Goal: Transaction & Acquisition: Download file/media

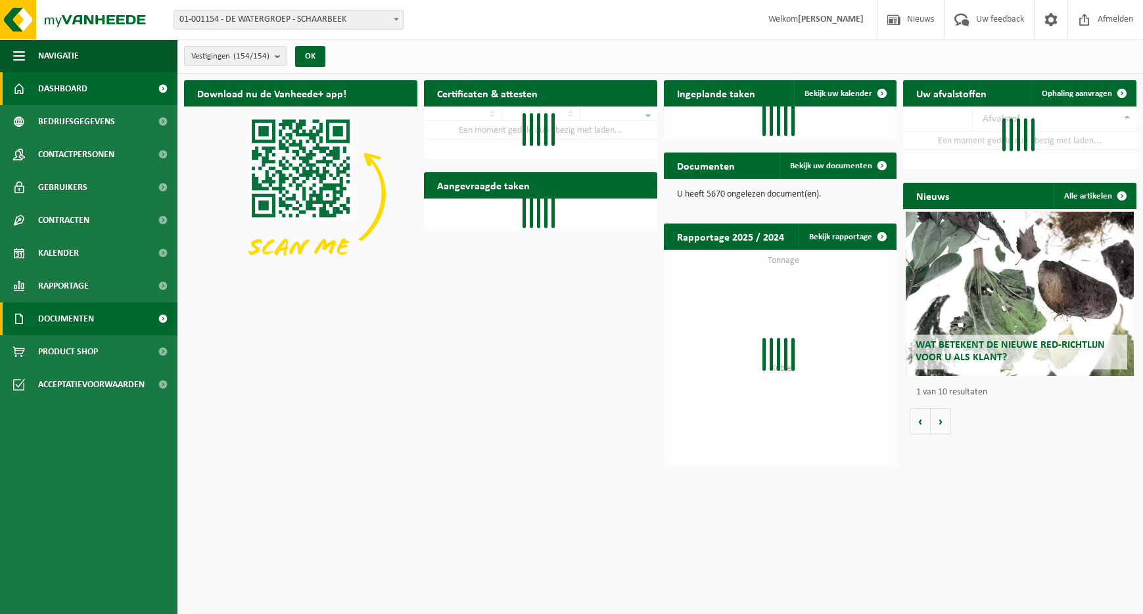
click at [68, 308] on span "Documenten" at bounding box center [66, 318] width 56 height 33
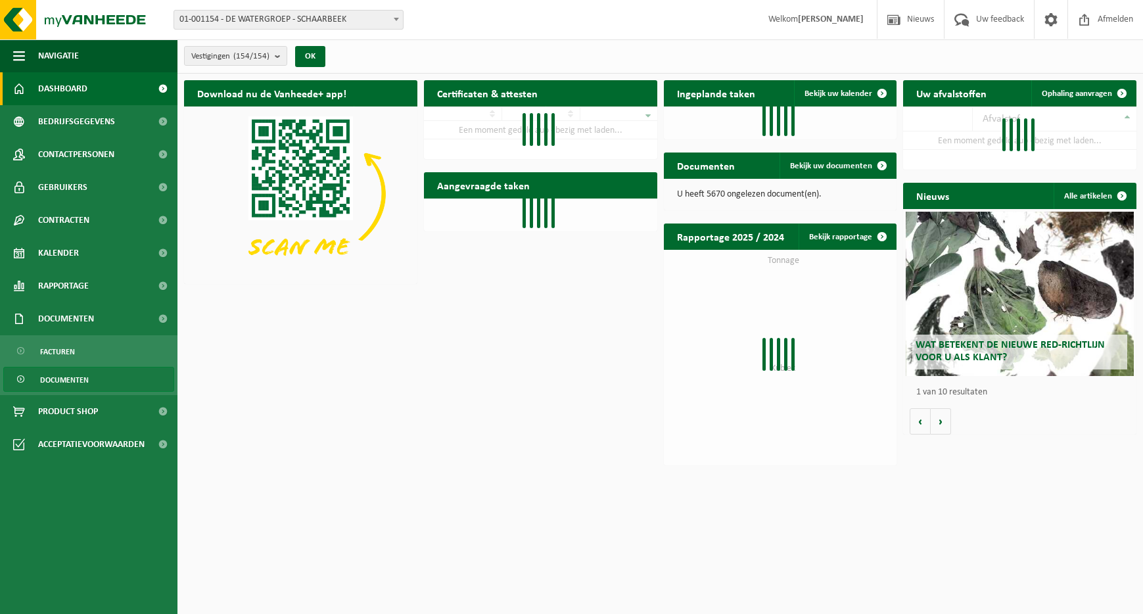
click at [76, 375] on span "Documenten" at bounding box center [64, 379] width 49 height 25
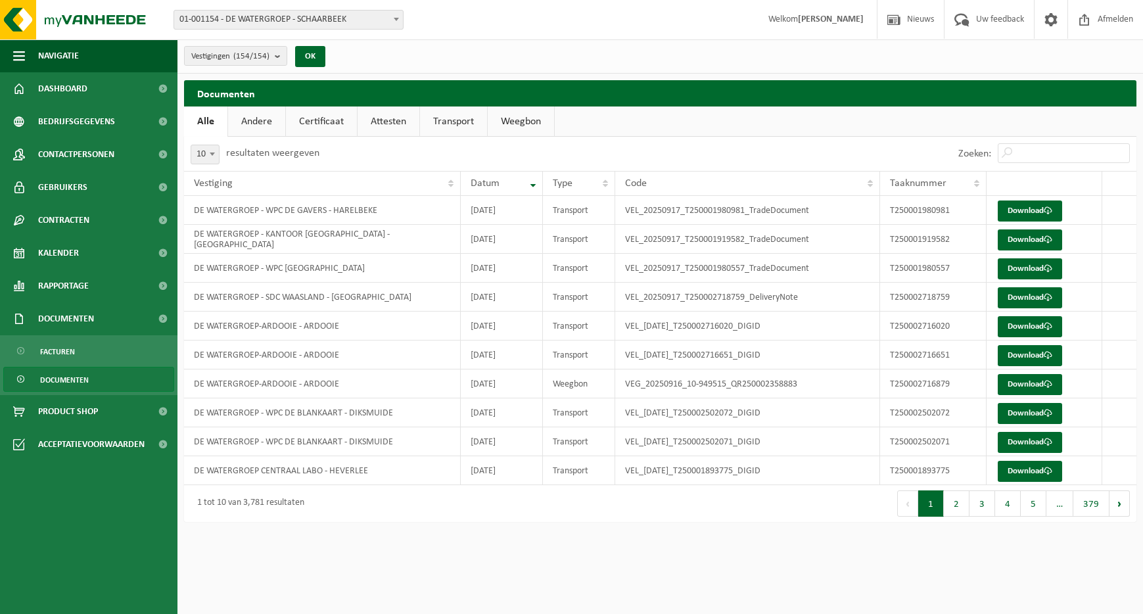
click at [255, 62] on span "Vestigingen (154/154)" at bounding box center [230, 57] width 78 height 20
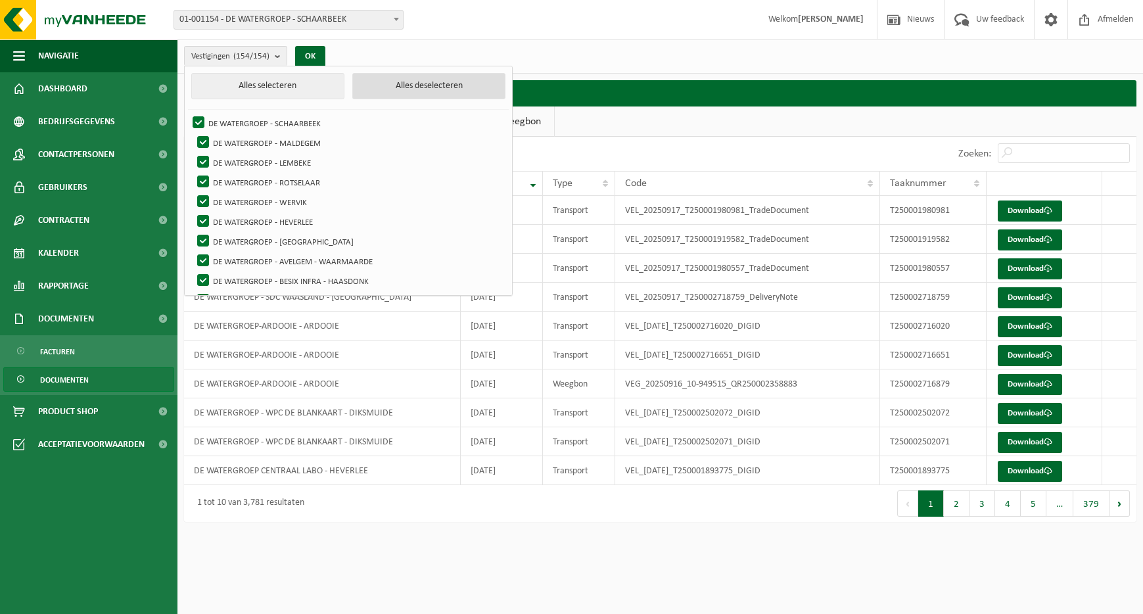
click at [382, 85] on button "Alles deselecteren" at bounding box center [428, 86] width 153 height 26
checkbox input "false"
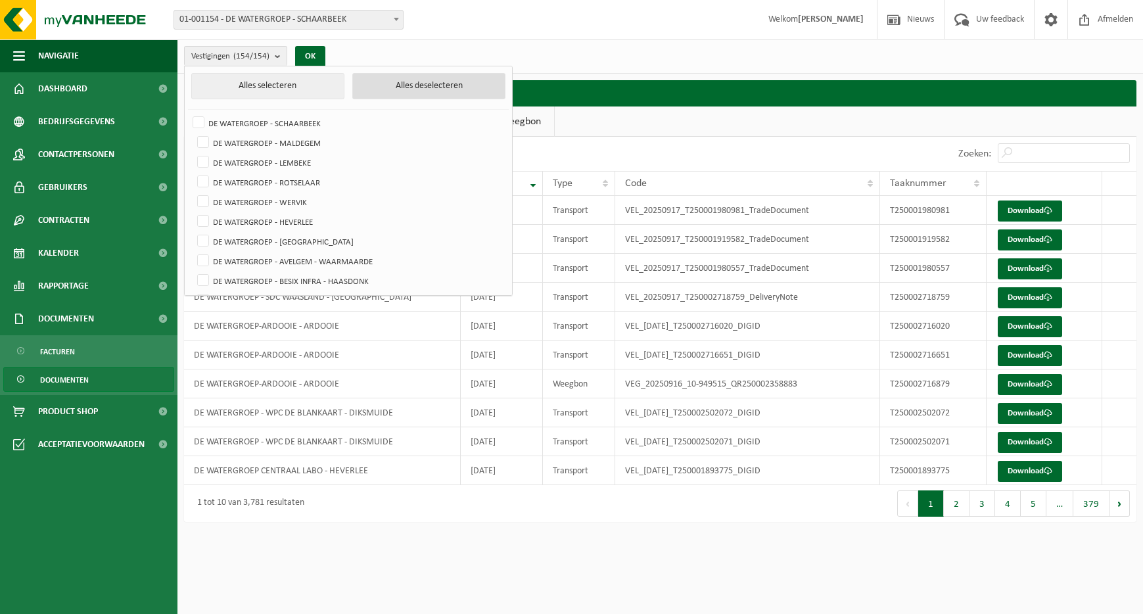
checkbox input "false"
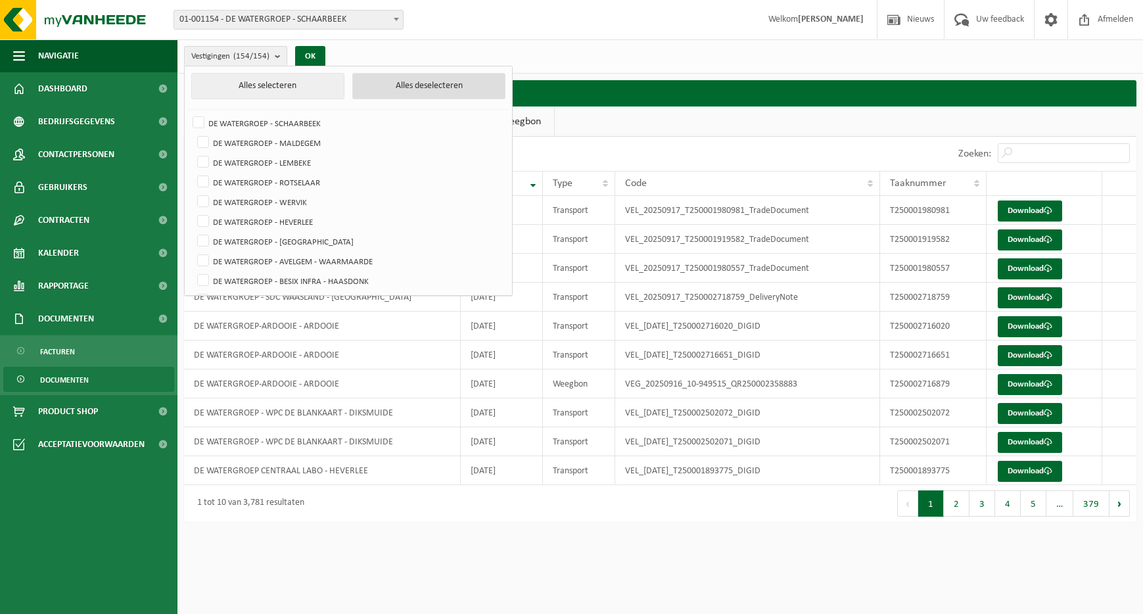
checkbox input "false"
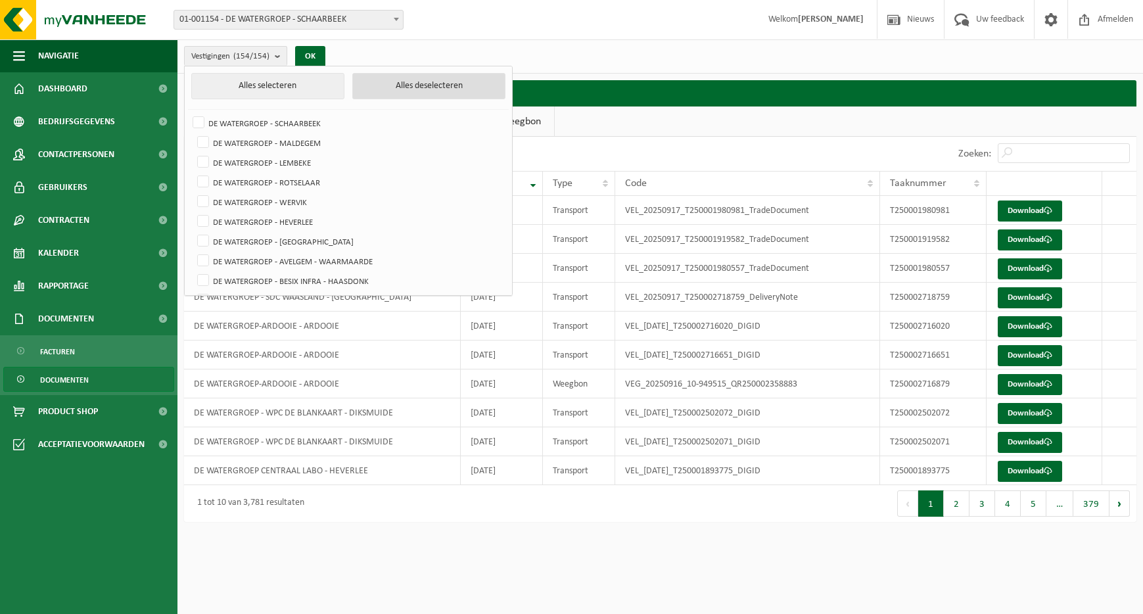
checkbox input "false"
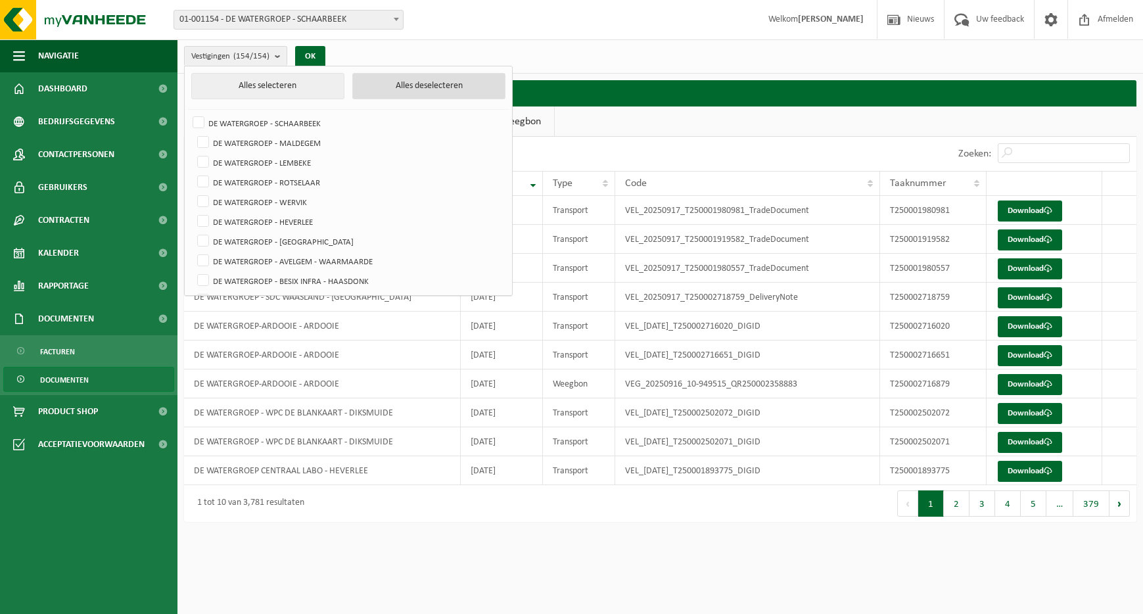
checkbox input "false"
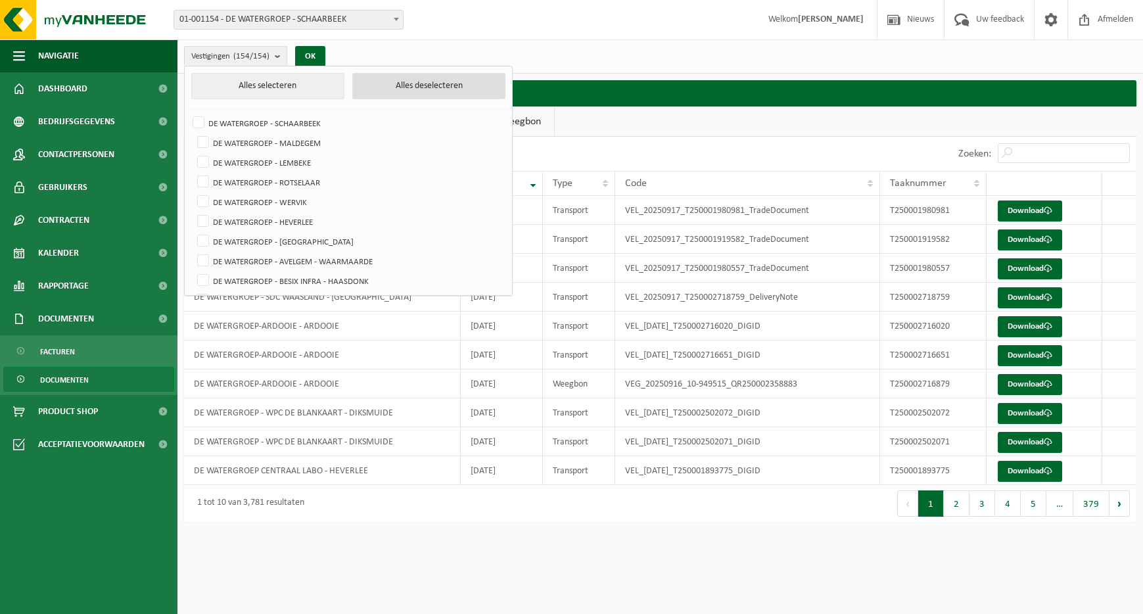
checkbox input "false"
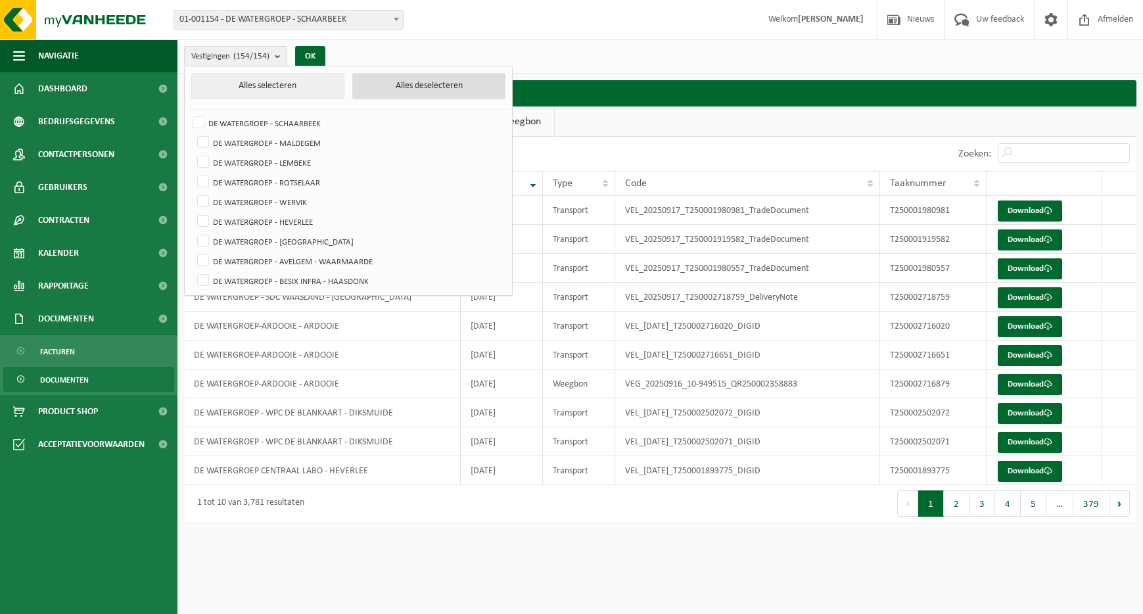
checkbox input "false"
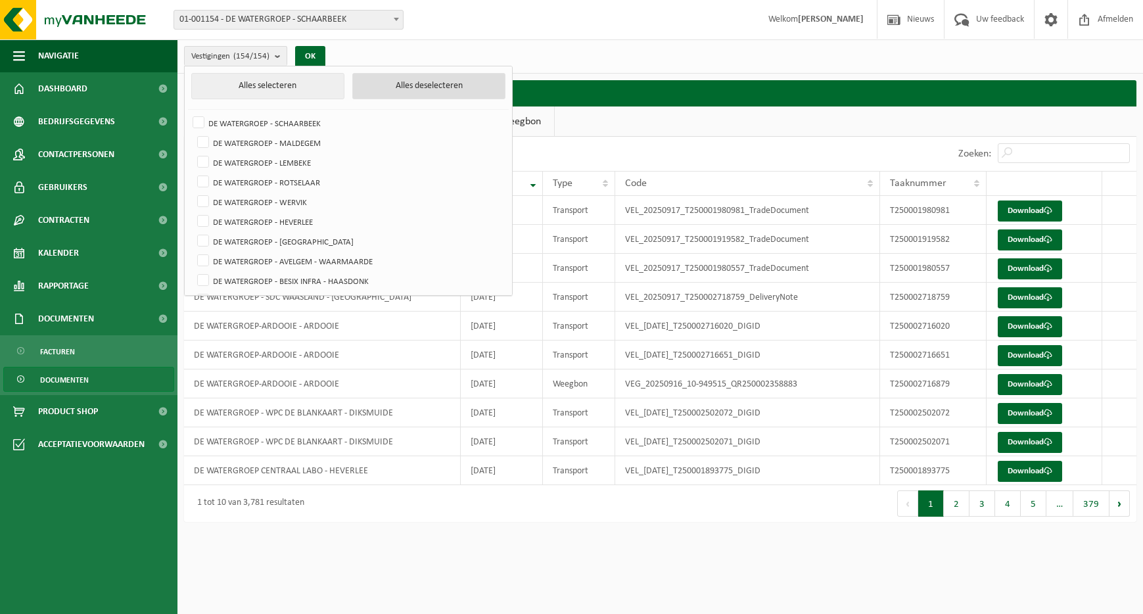
checkbox input "false"
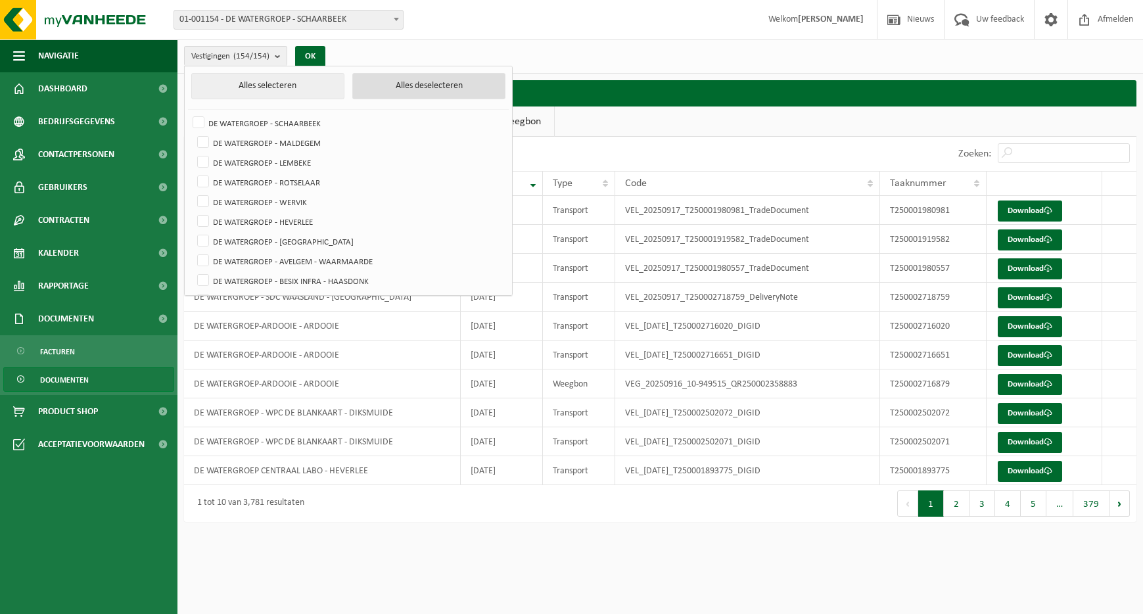
checkbox input "false"
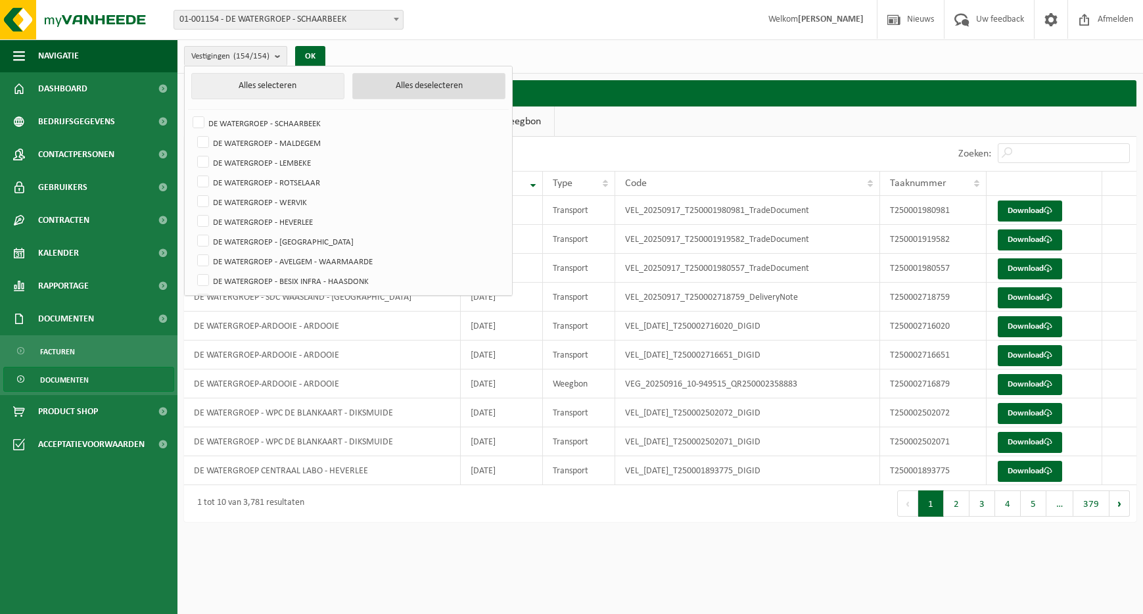
checkbox input "false"
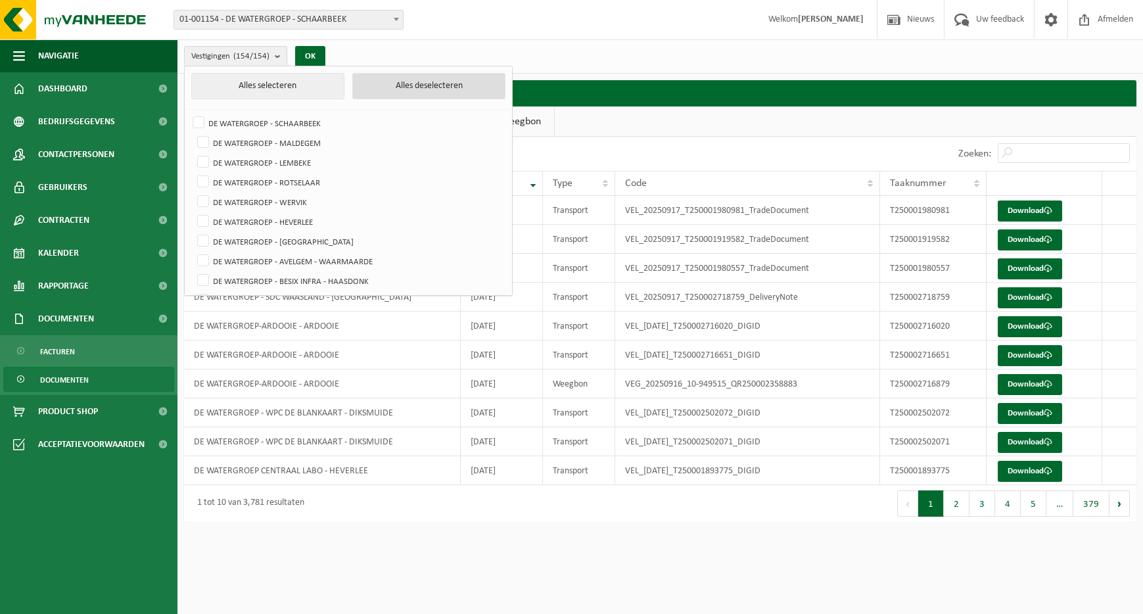
checkbox input "false"
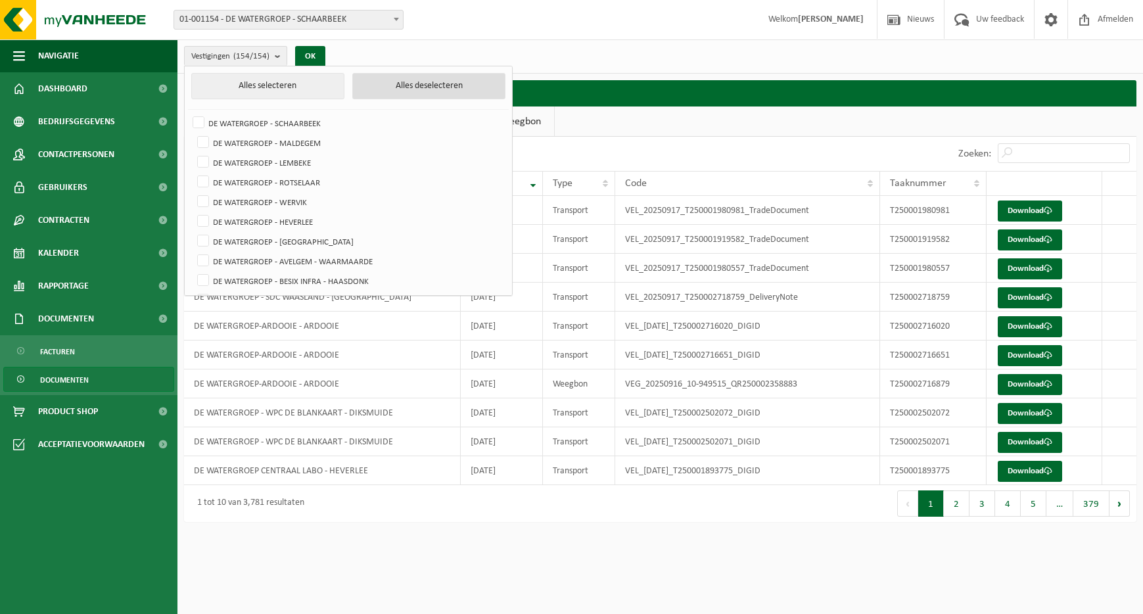
checkbox input "false"
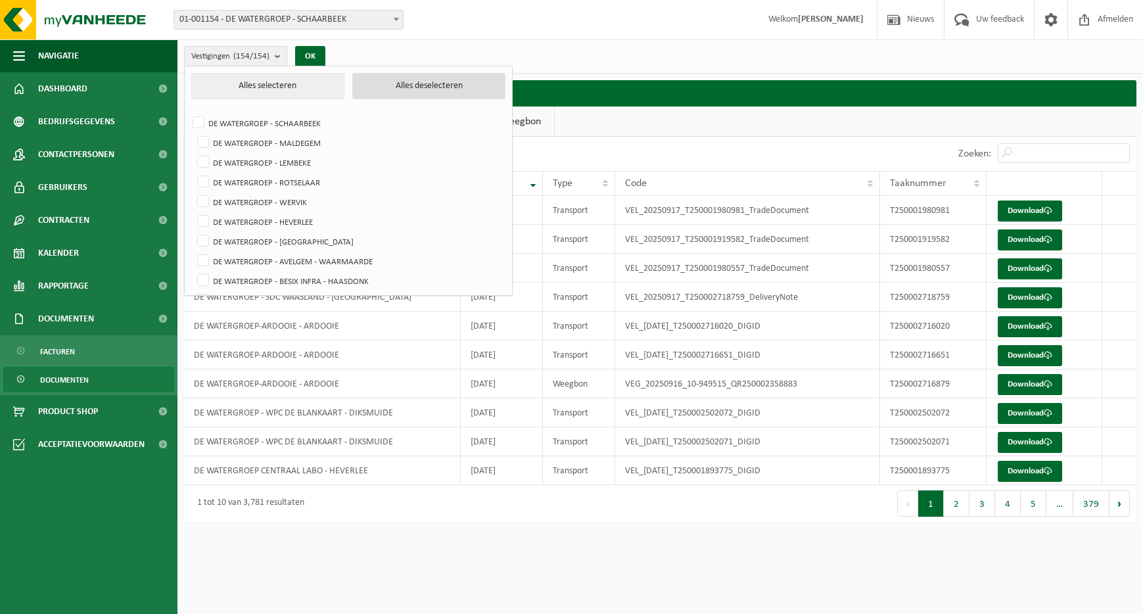
checkbox input "false"
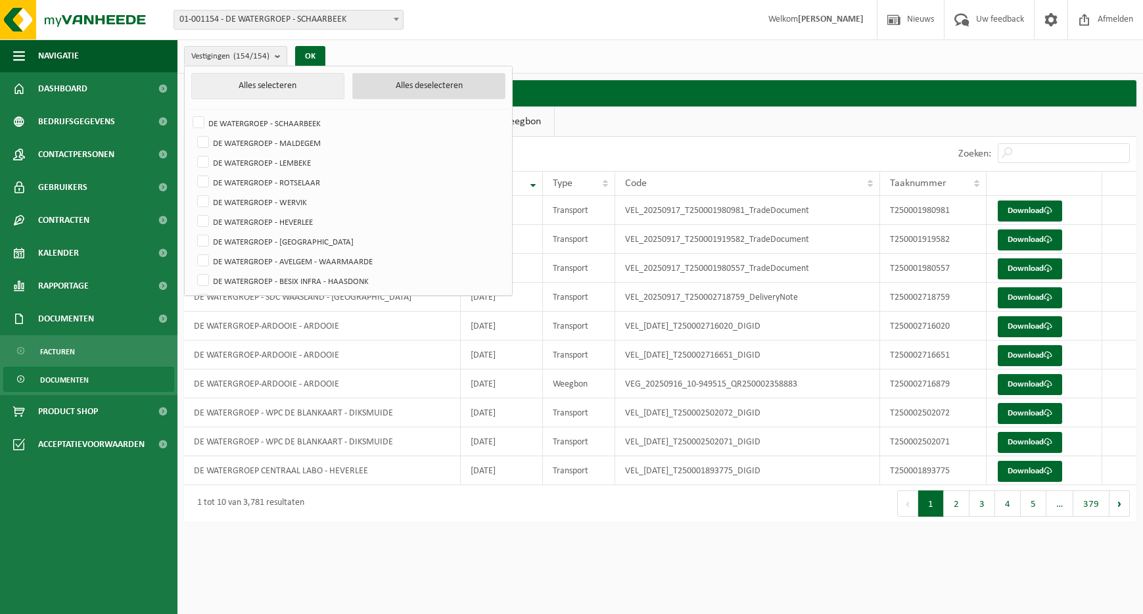
checkbox input "false"
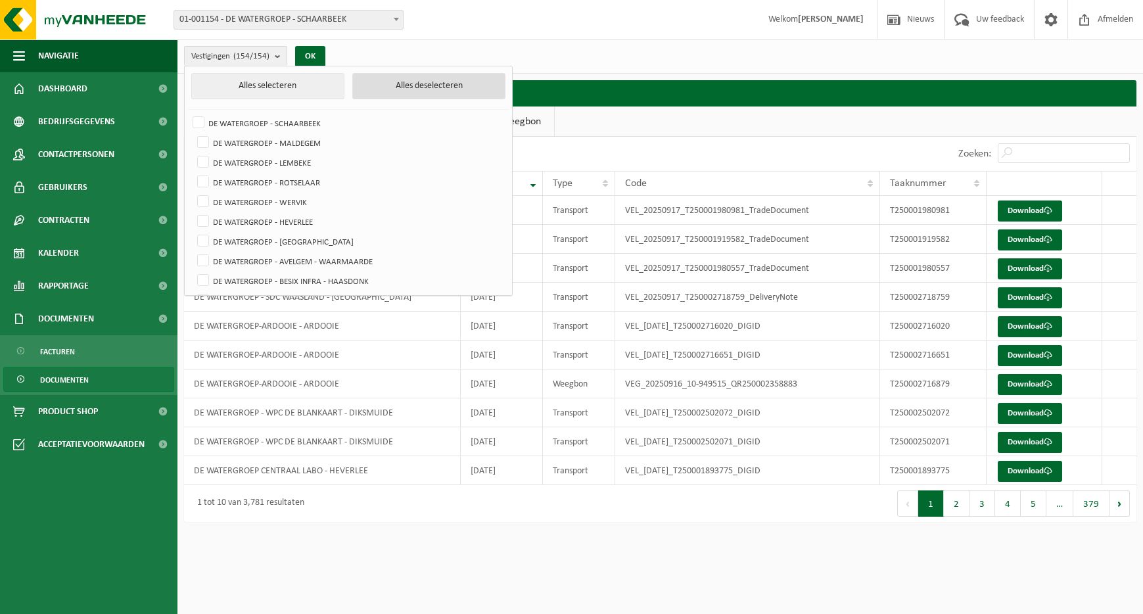
checkbox input "false"
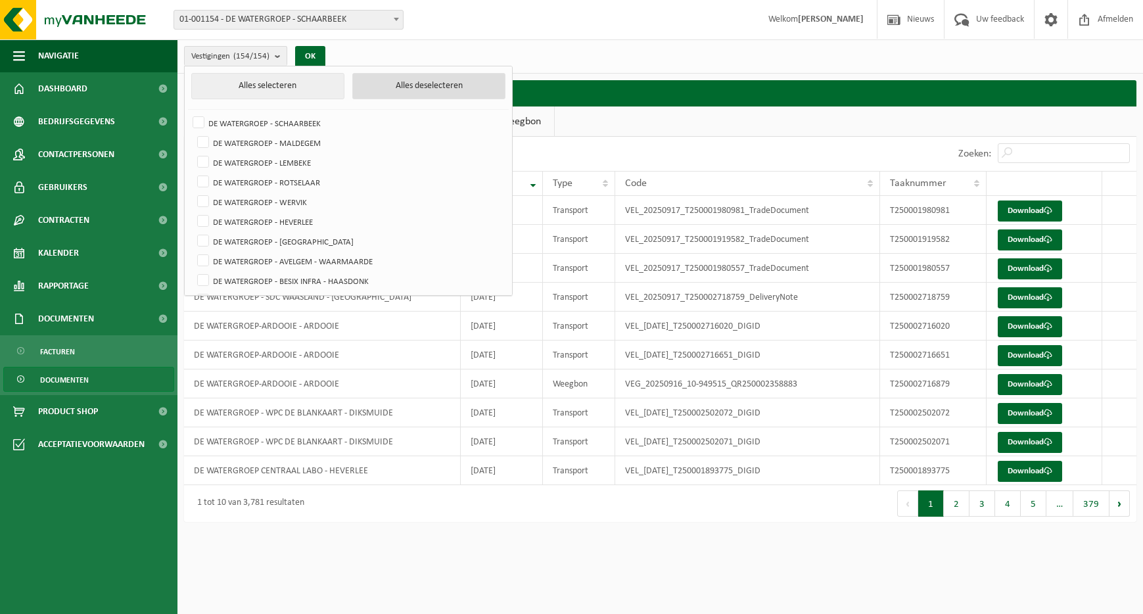
checkbox input "false"
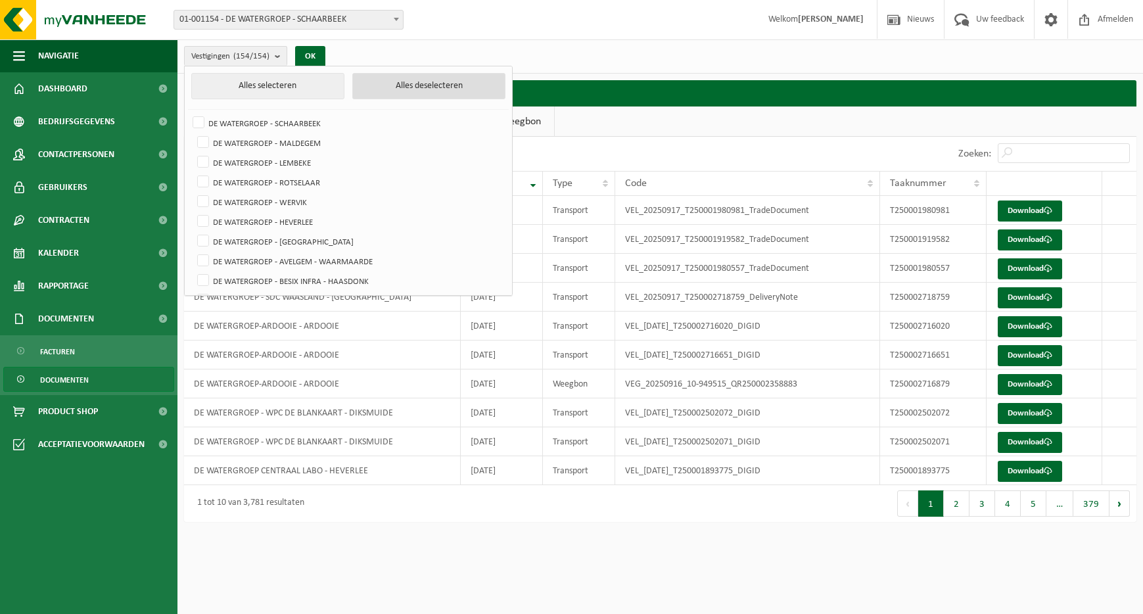
checkbox input "false"
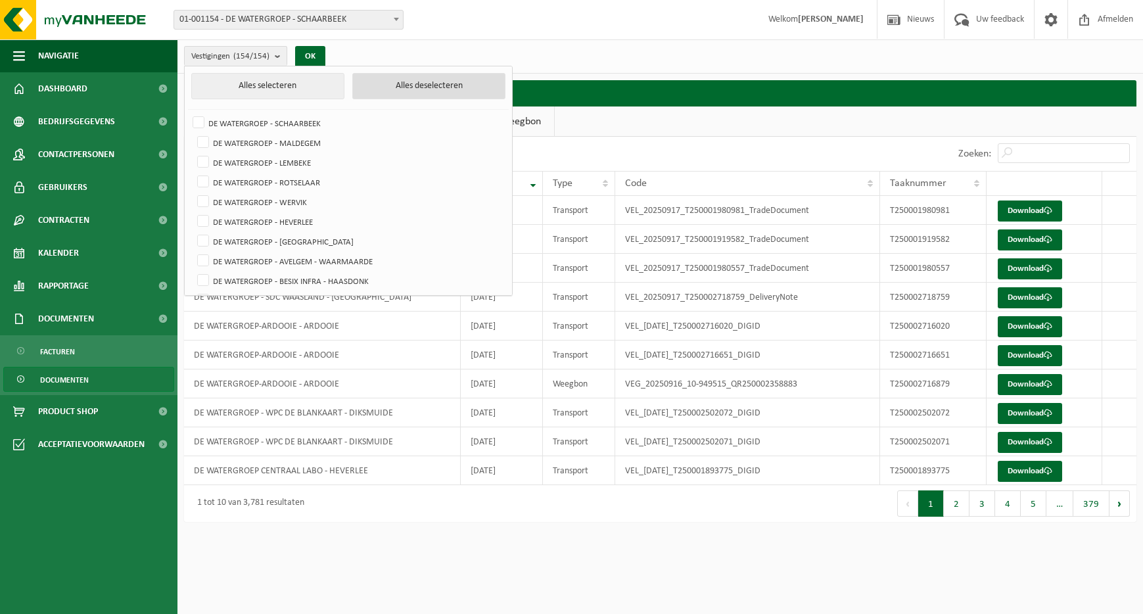
checkbox input "false"
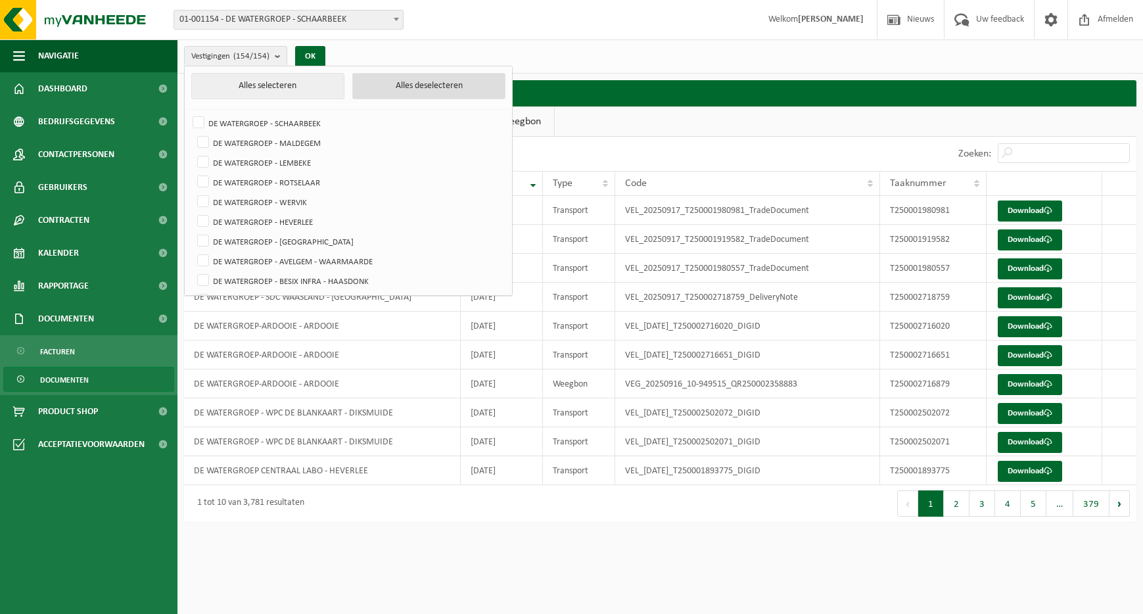
checkbox input "false"
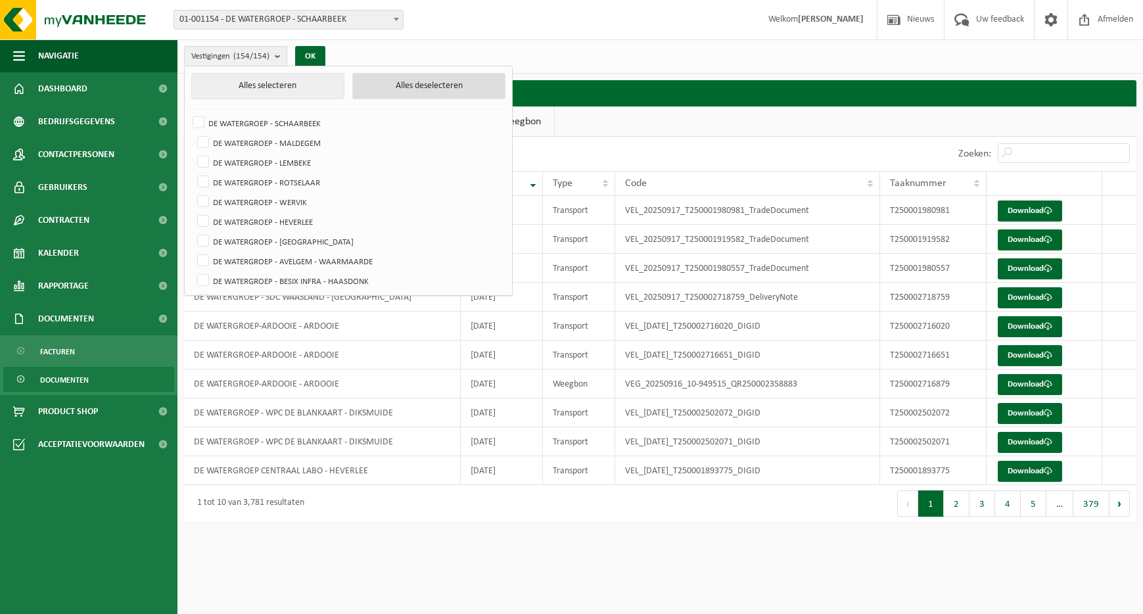
checkbox input "false"
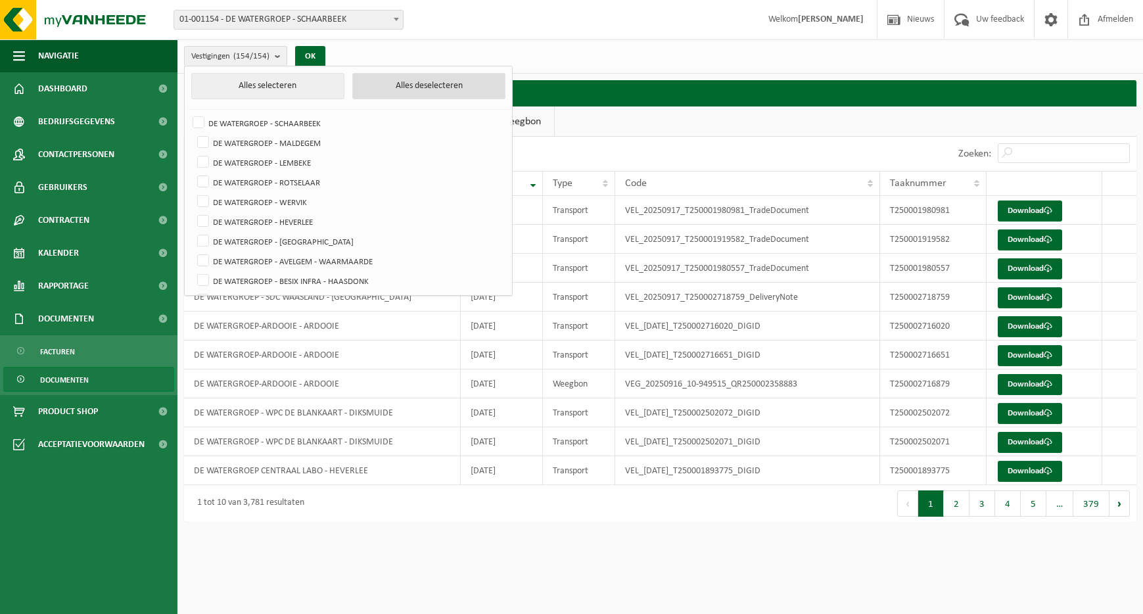
checkbox input "false"
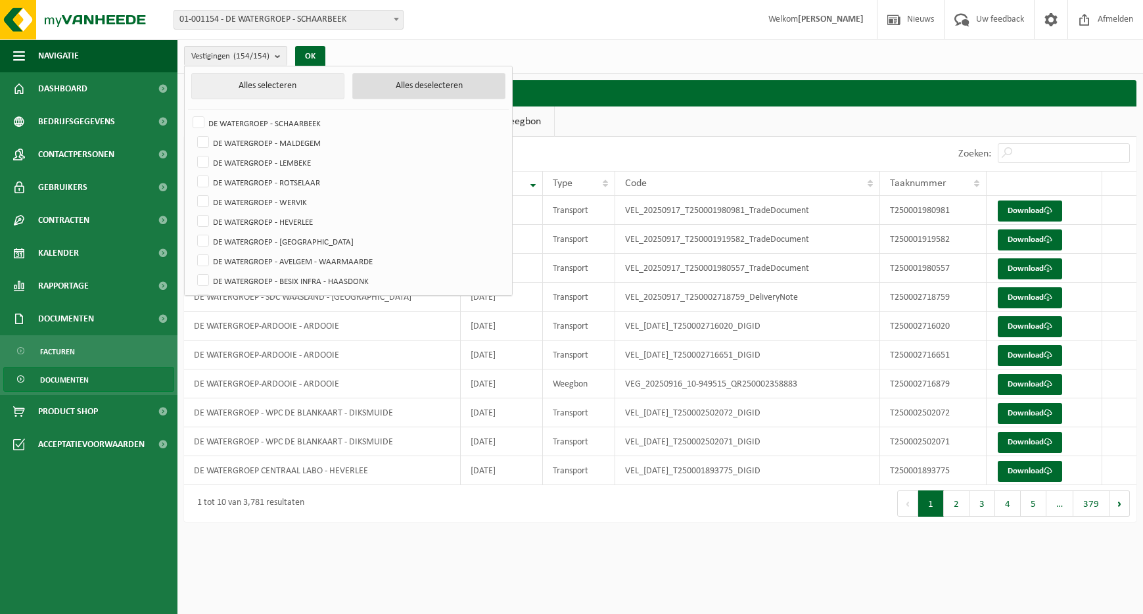
checkbox input "false"
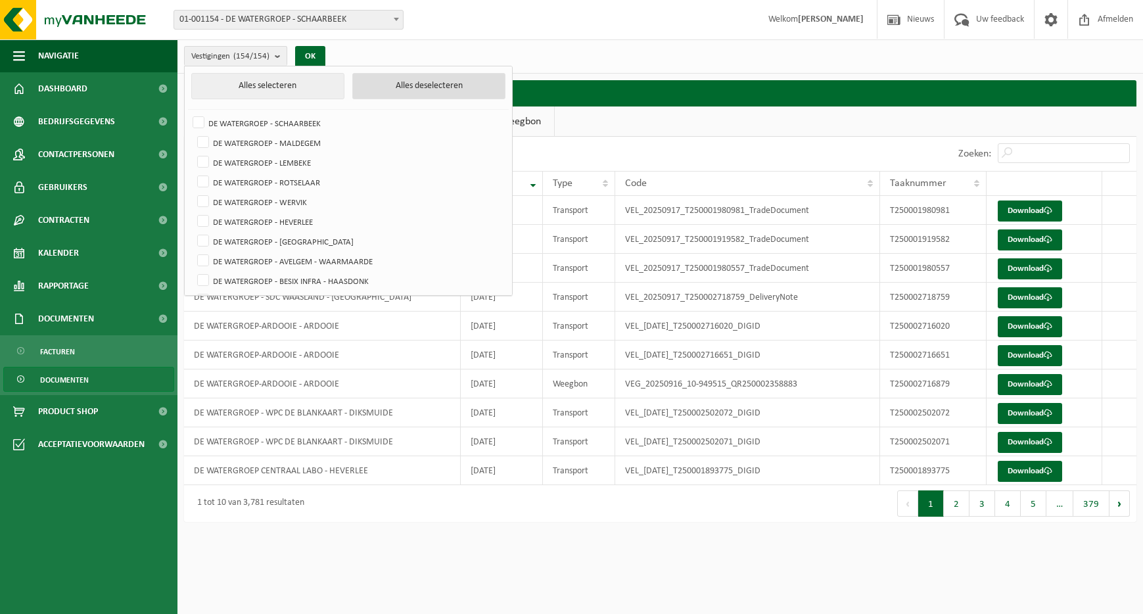
checkbox input "false"
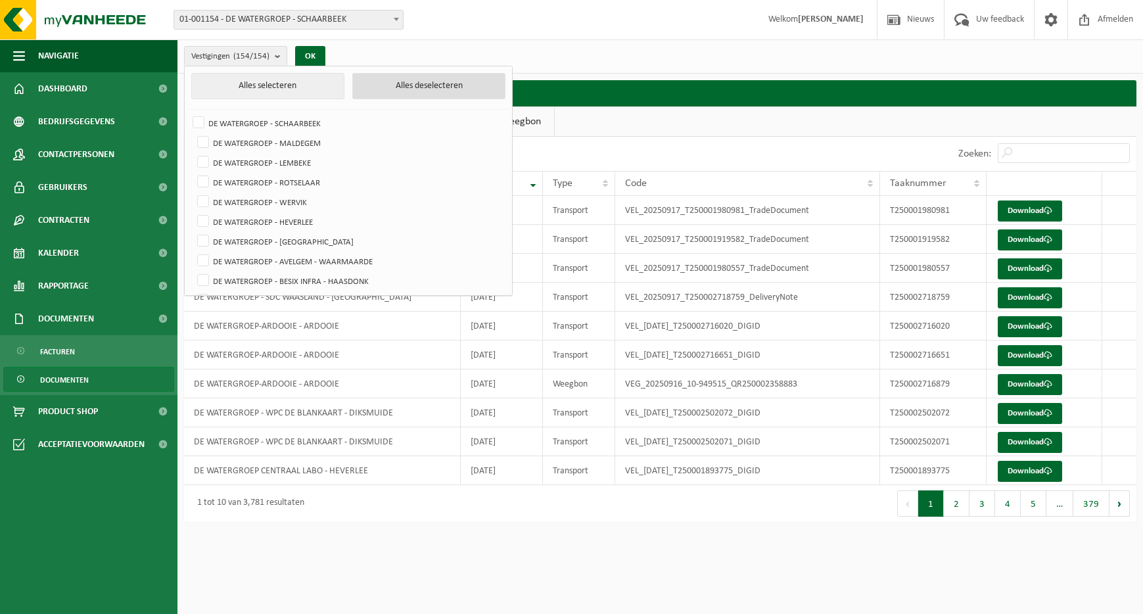
checkbox input "false"
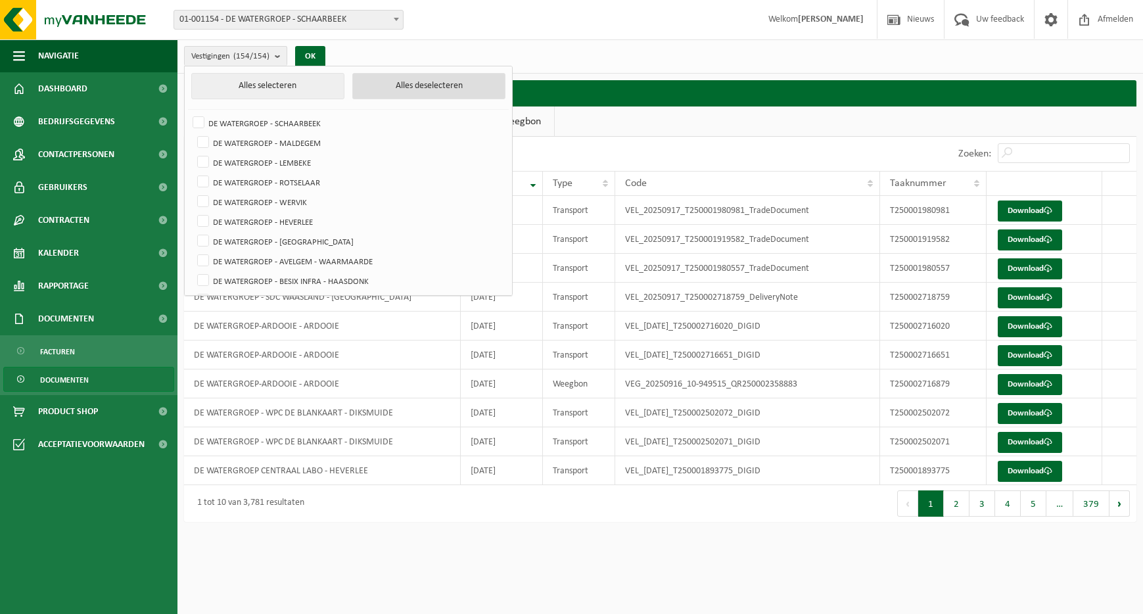
checkbox input "false"
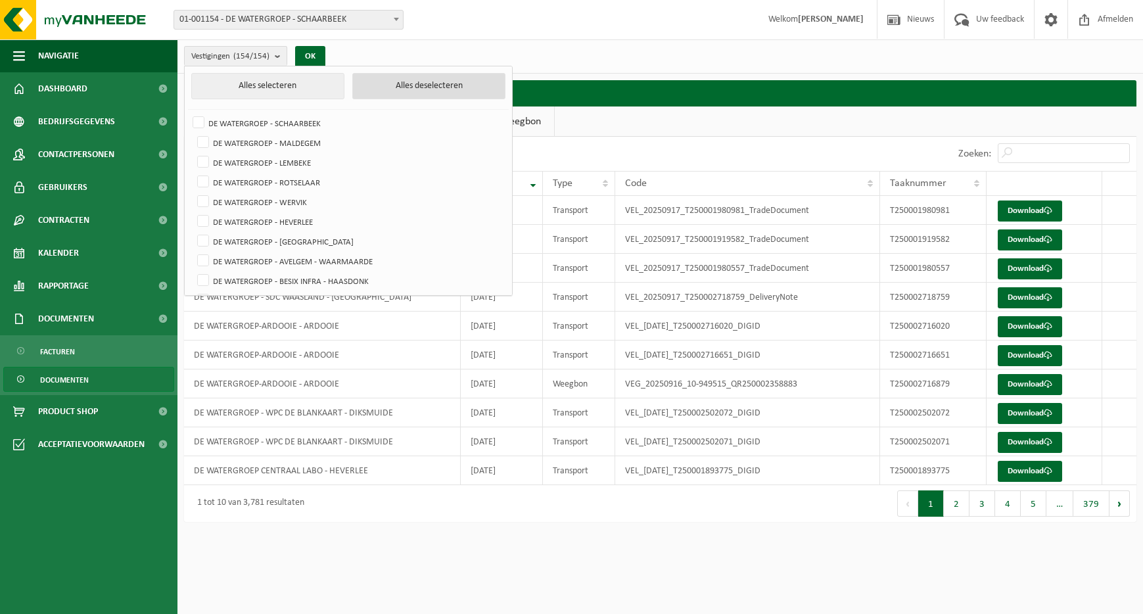
checkbox input "false"
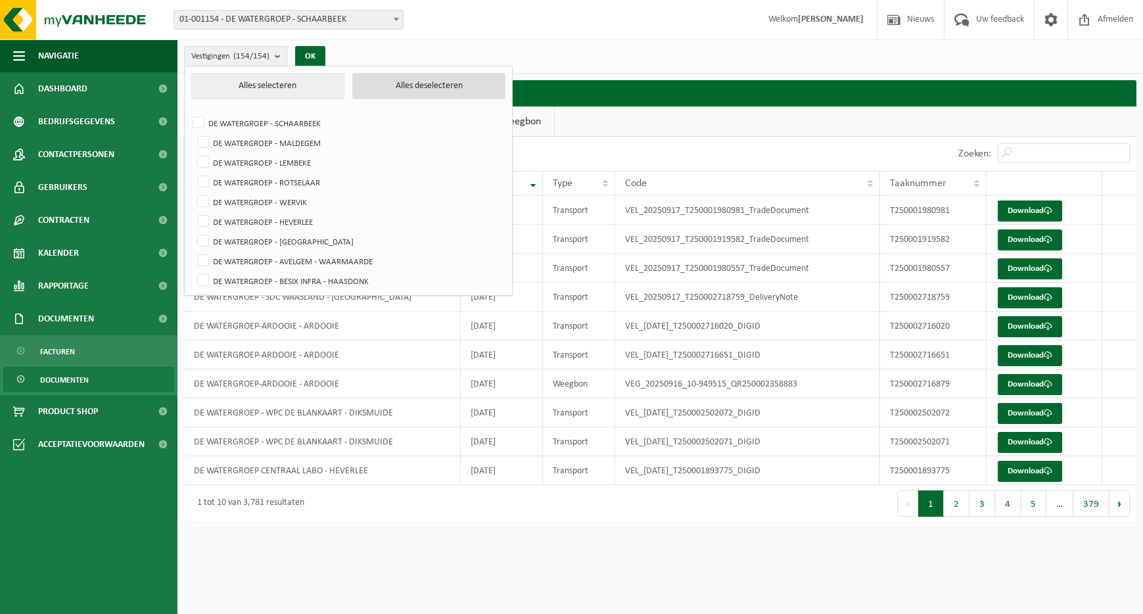
checkbox input "false"
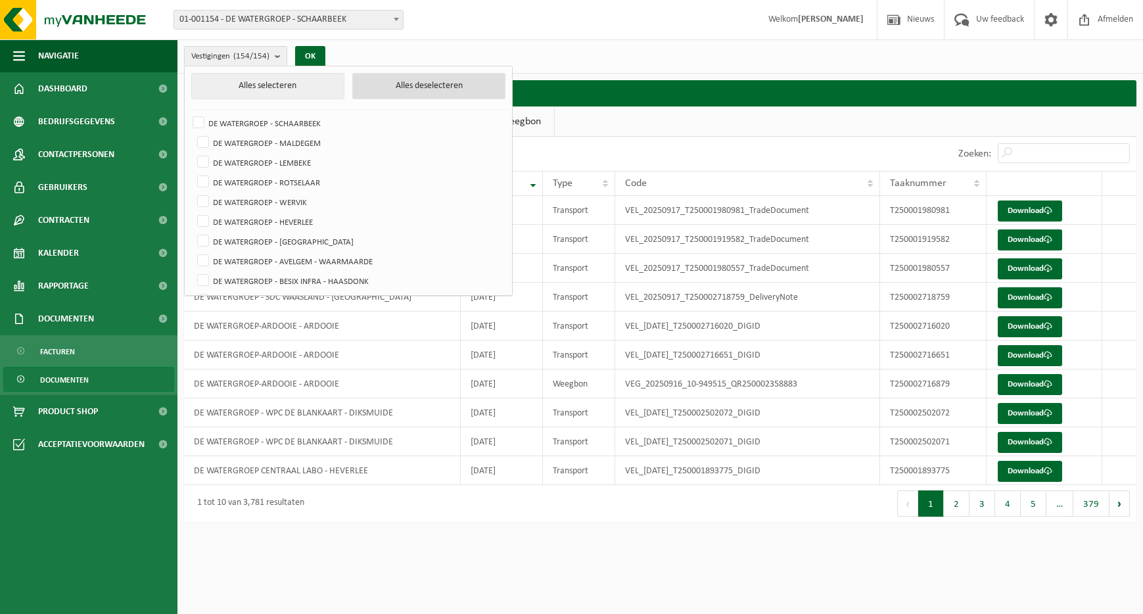
checkbox input "false"
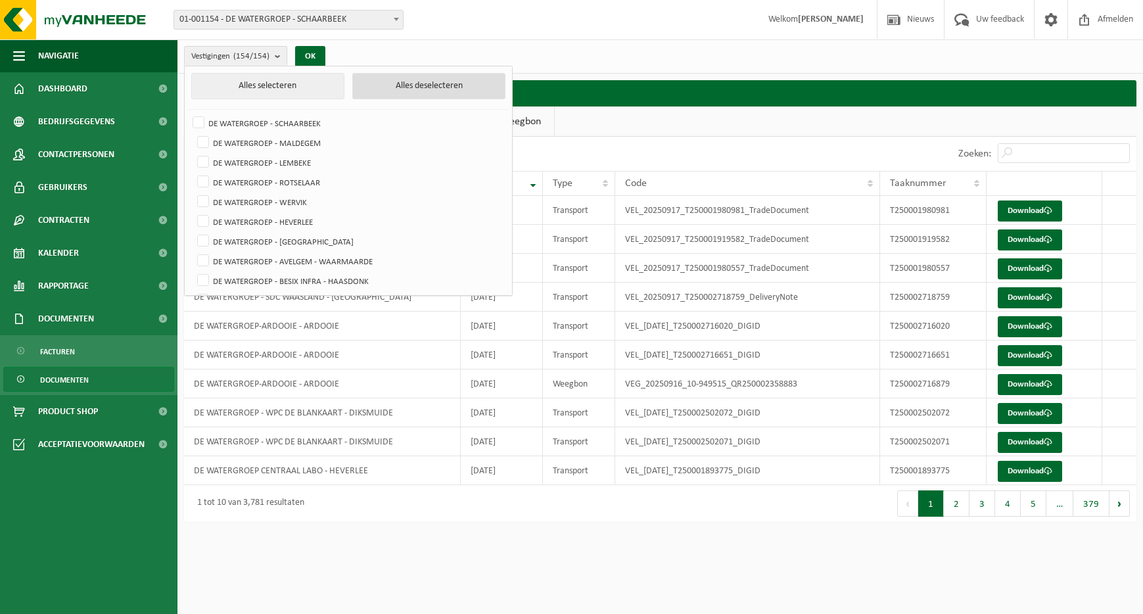
checkbox input "false"
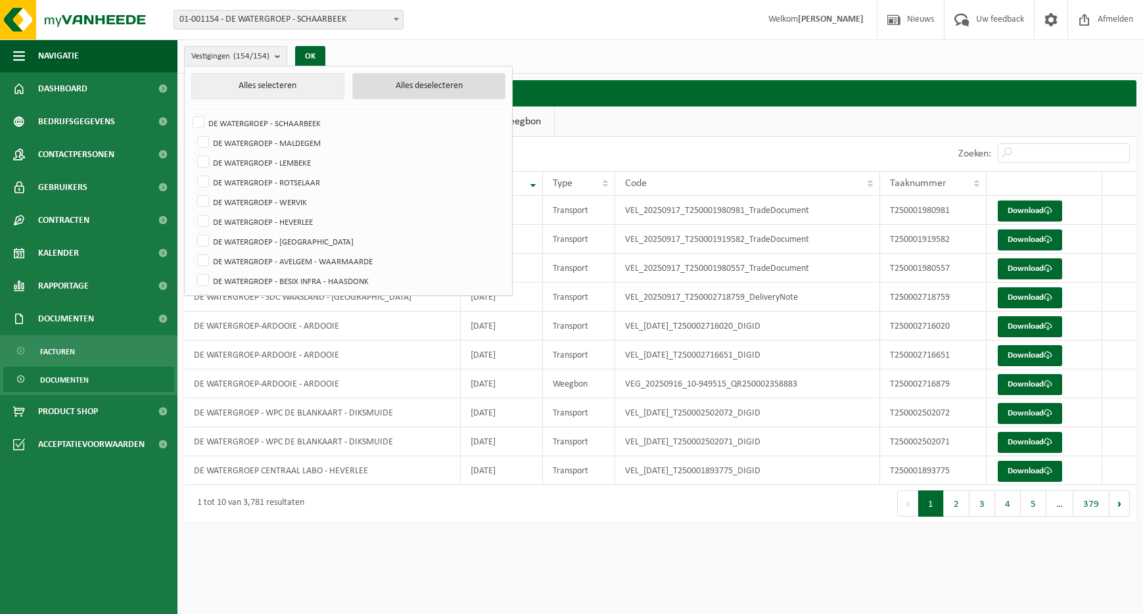
checkbox input "false"
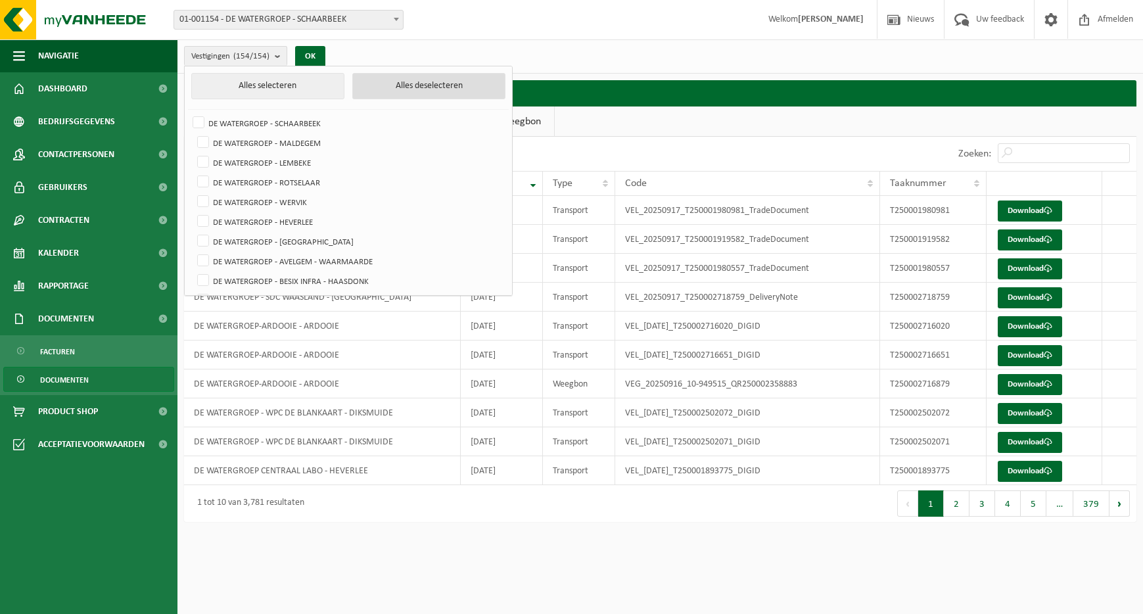
checkbox input "false"
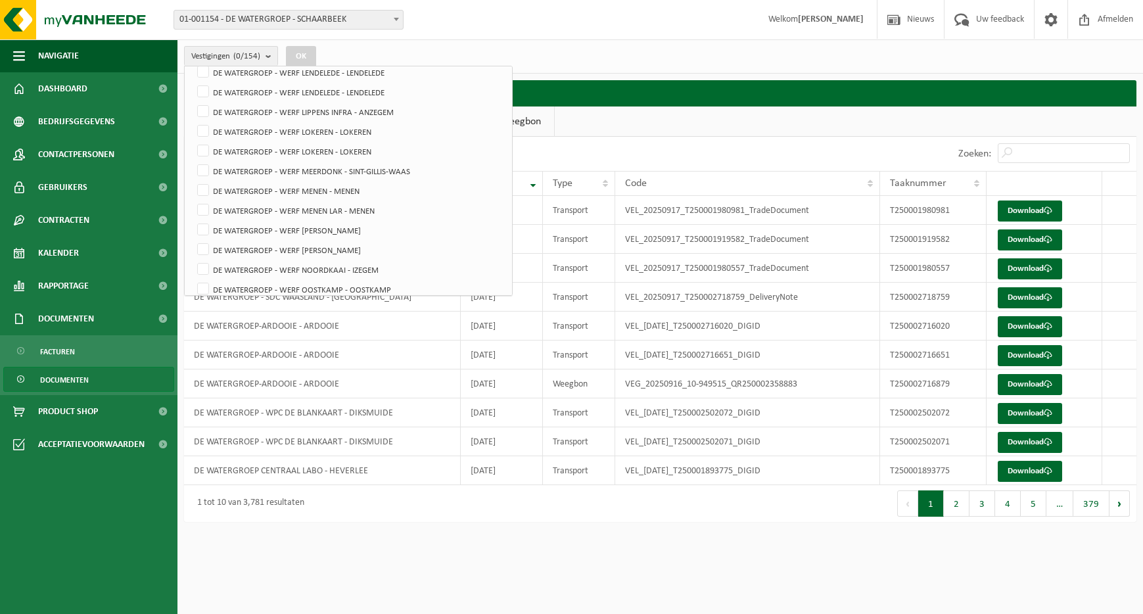
scroll to position [2683, 0]
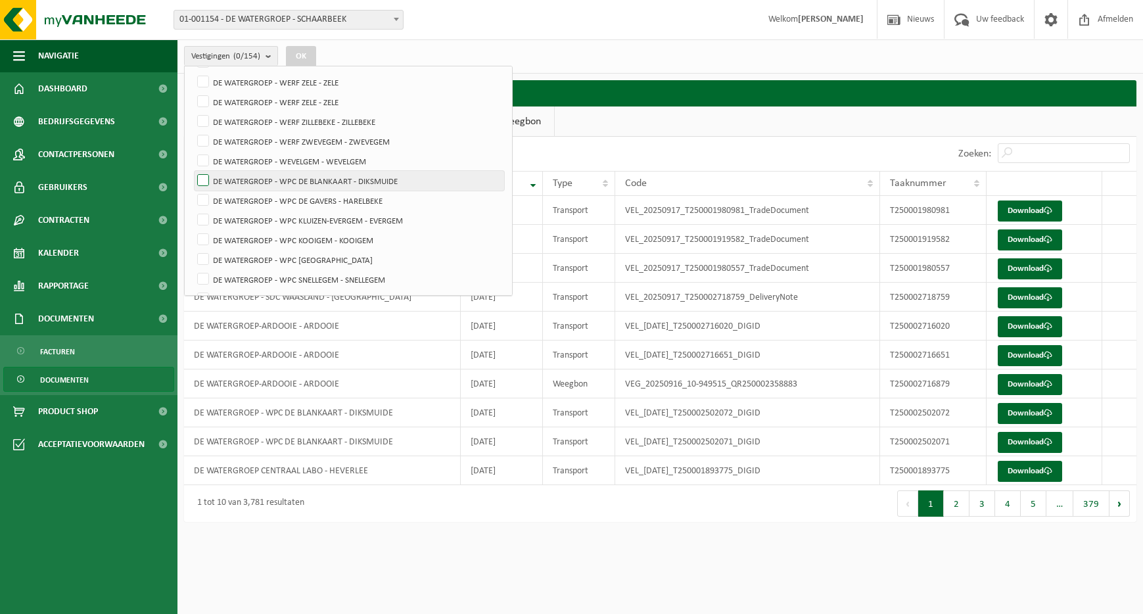
click at [207, 174] on label "DE WATERGROEP - WPC DE BLANKAART - DIKSMUIDE" at bounding box center [350, 181] width 310 height 20
click at [193, 171] on input "DE WATERGROEP - WPC DE BLANKAART - DIKSMUIDE" at bounding box center [192, 170] width 1 height 1
checkbox input "true"
click at [308, 55] on button "OK" at bounding box center [301, 56] width 30 height 21
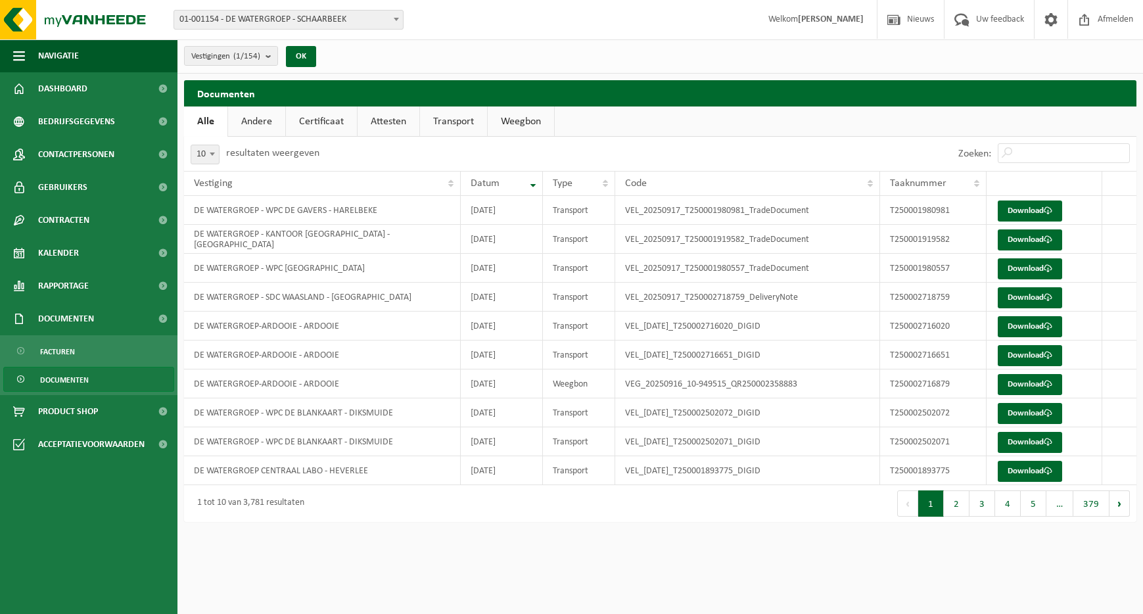
click at [450, 117] on link "Transport" at bounding box center [453, 121] width 67 height 30
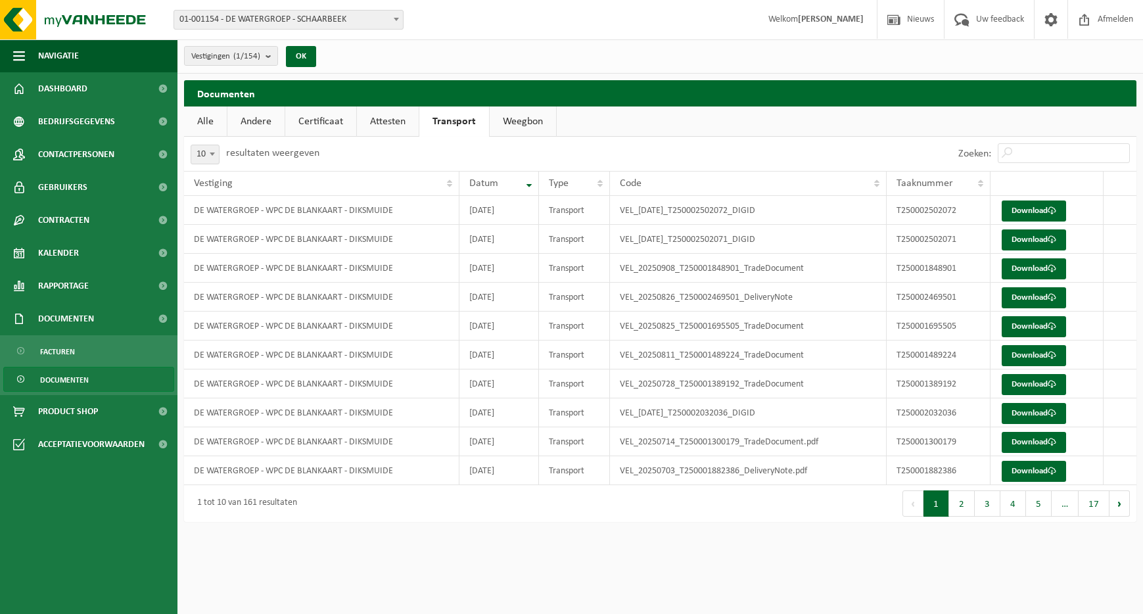
click at [406, 118] on link "Attesten" at bounding box center [388, 121] width 62 height 30
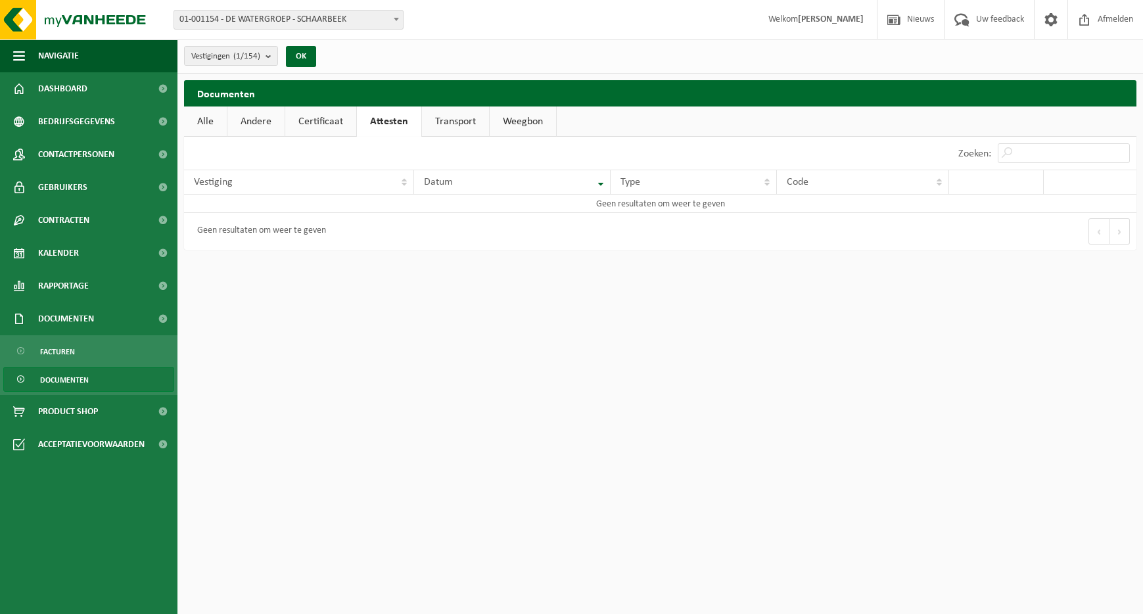
click at [342, 121] on link "Certificaat" at bounding box center [320, 121] width 71 height 30
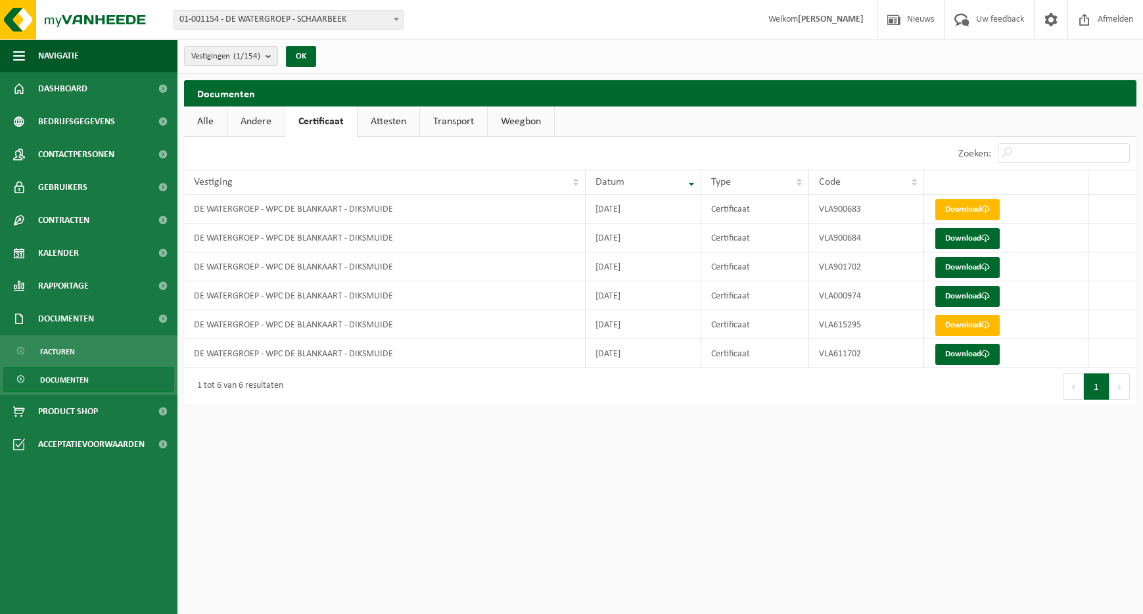
click at [263, 119] on link "Andere" at bounding box center [255, 121] width 57 height 30
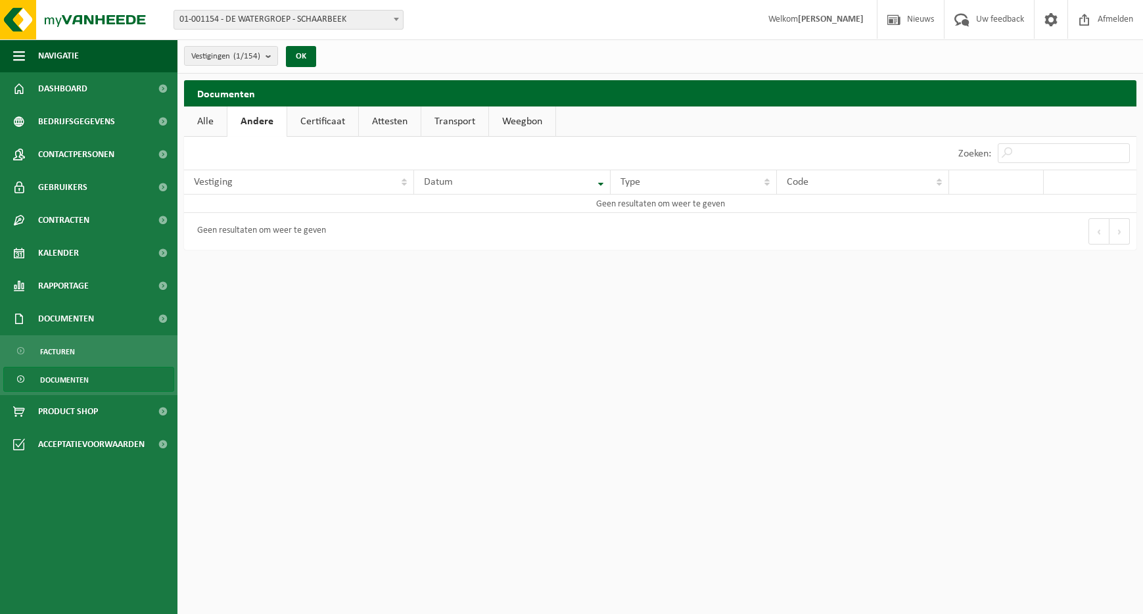
click at [449, 118] on link "Transport" at bounding box center [454, 121] width 67 height 30
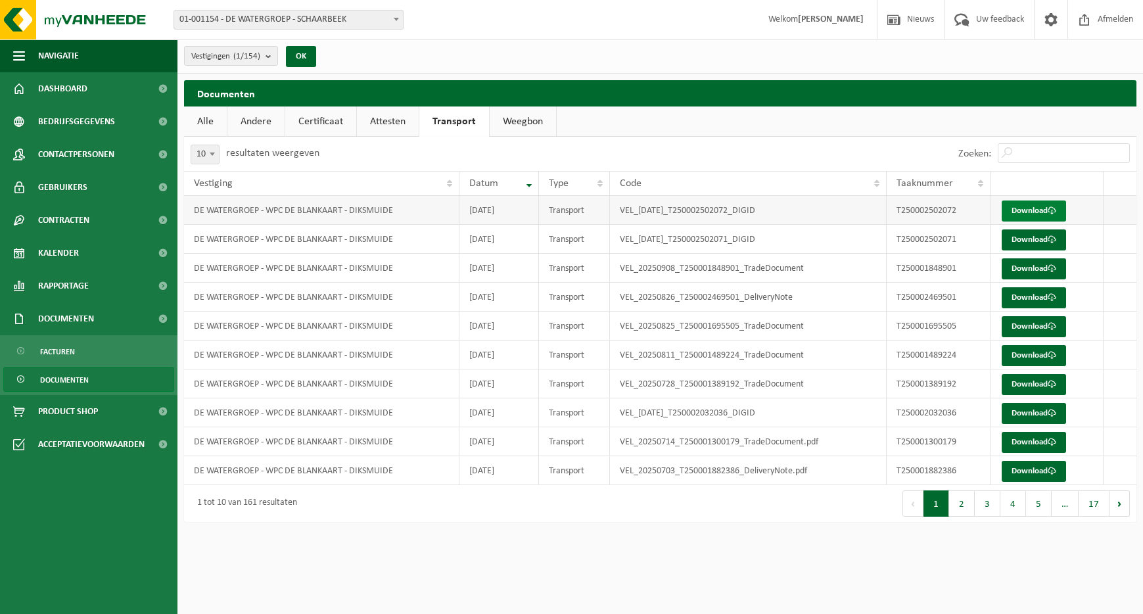
click at [1046, 212] on link "Download" at bounding box center [1034, 210] width 64 height 21
click at [1054, 266] on span at bounding box center [1052, 268] width 9 height 9
click at [1035, 350] on link "Download" at bounding box center [1034, 355] width 64 height 21
click at [1031, 415] on link "Download" at bounding box center [1034, 413] width 64 height 21
